Goal: Task Accomplishment & Management: Manage account settings

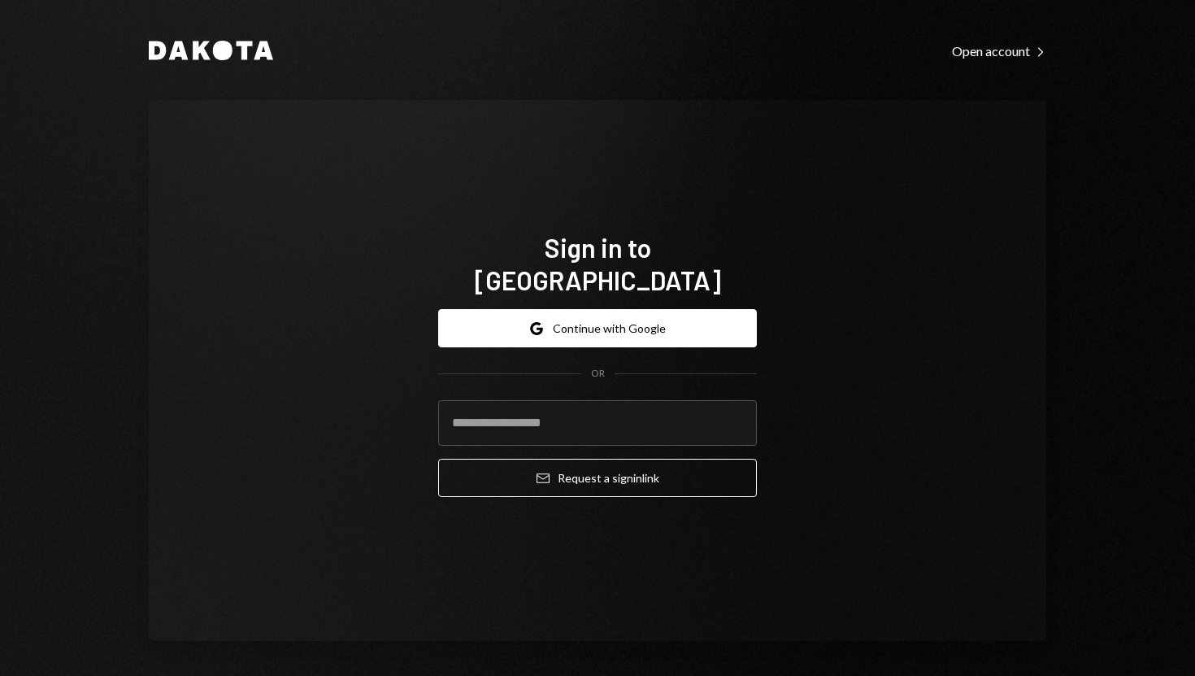
click at [789, 359] on div "Sign in to [GEOGRAPHIC_DATA] Google Continue with Google OR Email Request a sig…" at bounding box center [598, 370] width 898 height 541
click at [264, 176] on div "Sign in to [GEOGRAPHIC_DATA] Google Continue with Google OR Email Request a sig…" at bounding box center [598, 370] width 898 height 541
click at [324, 198] on div "Sign in to [GEOGRAPHIC_DATA] Google Continue with Google OR Email Request a sig…" at bounding box center [598, 370] width 898 height 541
click at [388, 83] on div "Dakota Open account Right Caret Sign in to [GEOGRAPHIC_DATA] Google Continue wi…" at bounding box center [598, 340] width 976 height 680
click at [270, 79] on div "Dakota Open account Right Caret Sign in to [GEOGRAPHIC_DATA] Google Continue wi…" at bounding box center [598, 340] width 976 height 680
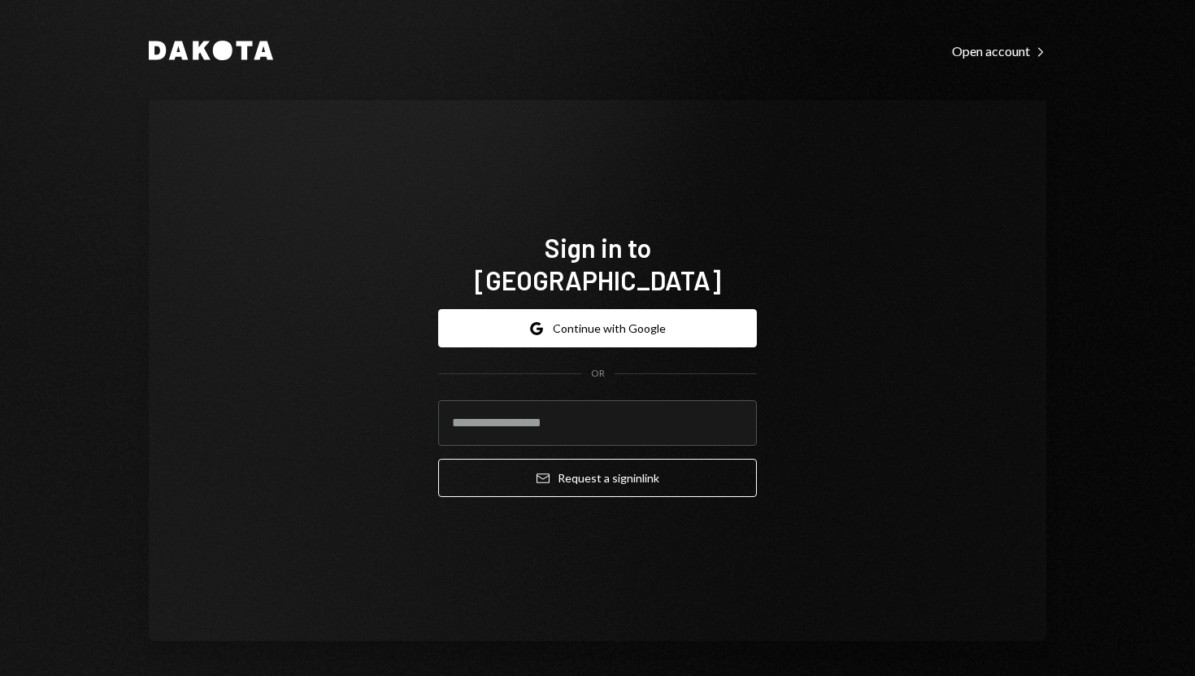
click at [287, 150] on div "Sign in to [GEOGRAPHIC_DATA] Google Continue with Google OR Email Request a sig…" at bounding box center [598, 370] width 898 height 541
click at [296, 156] on div "Sign in to [GEOGRAPHIC_DATA] Google Continue with Google OR Email Request a sig…" at bounding box center [598, 370] width 898 height 541
click at [285, 177] on div "Sign in to [GEOGRAPHIC_DATA] Google Continue with Google OR Email Request a sig…" at bounding box center [598, 370] width 898 height 541
click at [341, 174] on div "Sign in to [GEOGRAPHIC_DATA] Google Continue with Google OR Email Request a sig…" at bounding box center [598, 370] width 898 height 541
click at [336, 192] on div "Sign in to [GEOGRAPHIC_DATA] Google Continue with Google OR Email Request a sig…" at bounding box center [598, 370] width 898 height 541
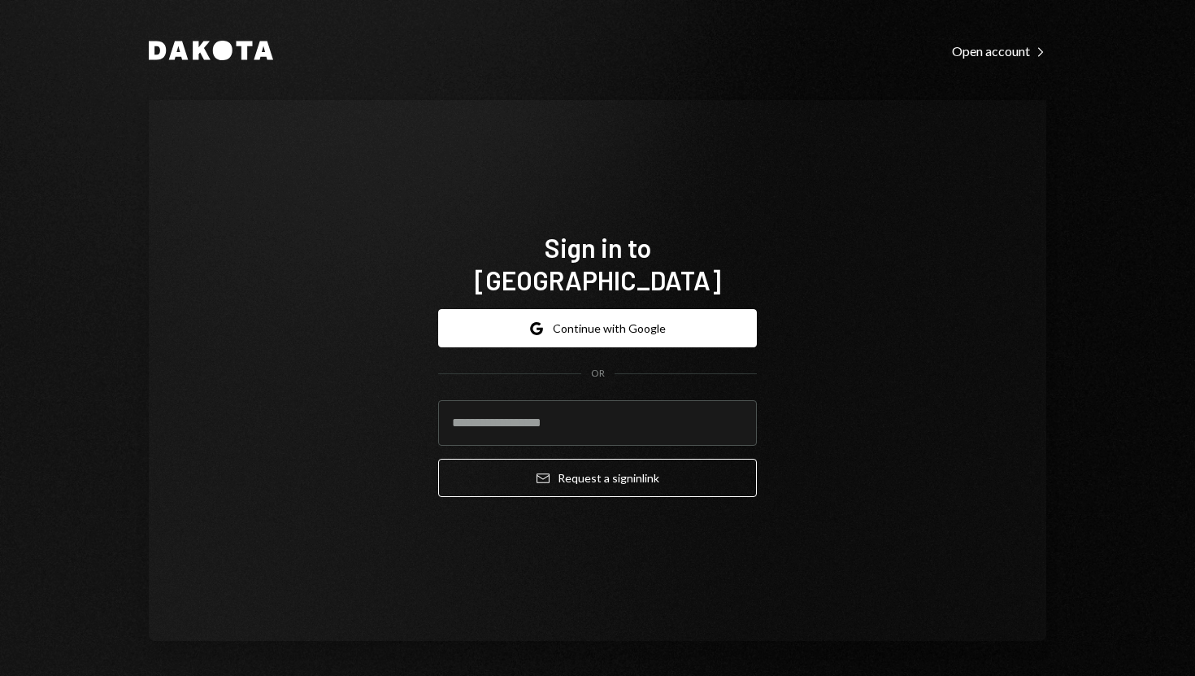
scroll to position [4, 0]
